Goal: Navigation & Orientation: Find specific page/section

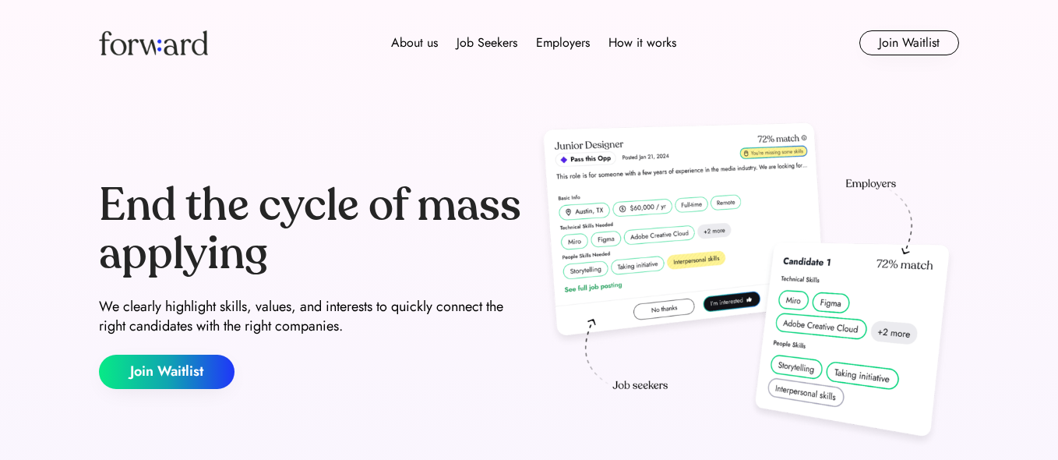
scroll to position [4, 0]
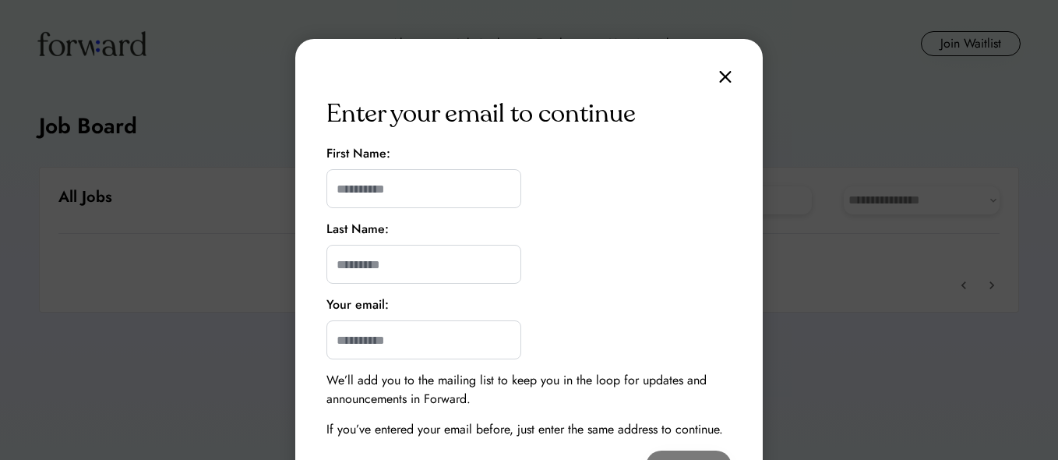
click at [723, 74] on img at bounding box center [725, 76] width 12 height 13
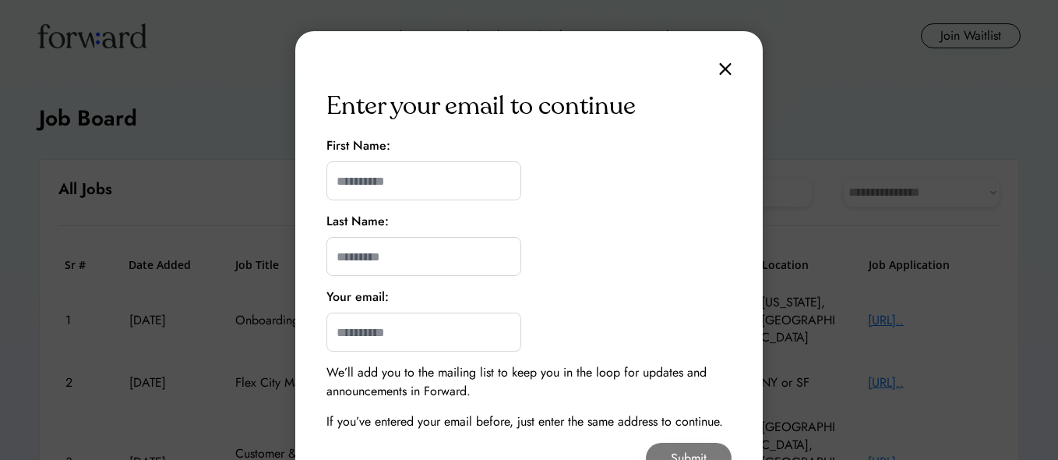
scroll to position [9, 0]
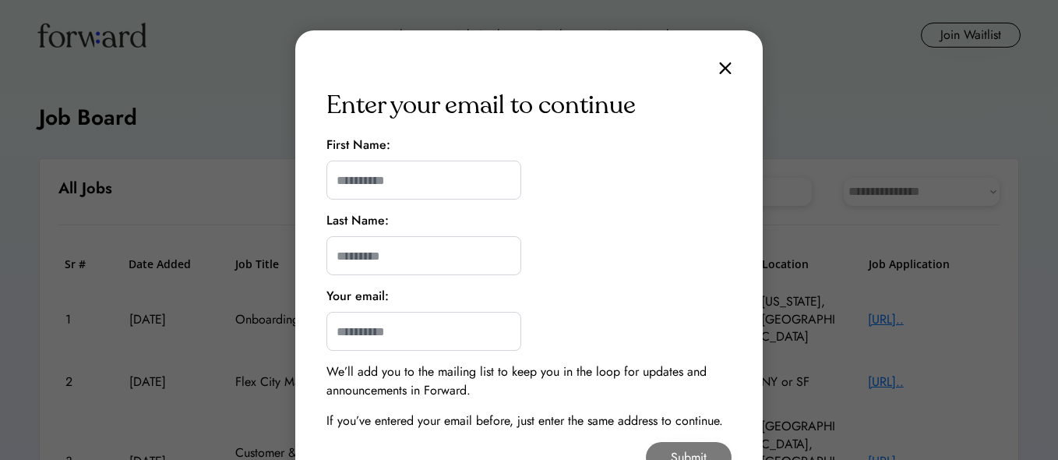
click at [723, 70] on img at bounding box center [725, 68] width 12 height 13
